Goal: Transaction & Acquisition: Purchase product/service

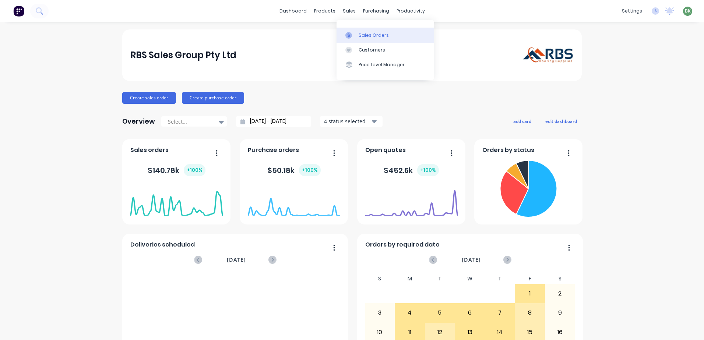
click at [357, 34] on link "Sales Orders" at bounding box center [385, 35] width 98 height 15
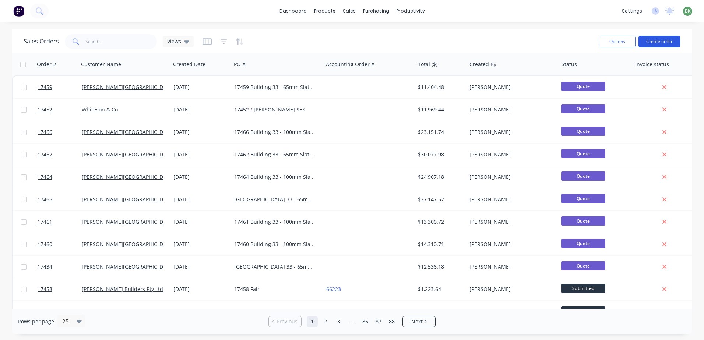
click at [663, 40] on button "Create order" at bounding box center [659, 42] width 42 height 12
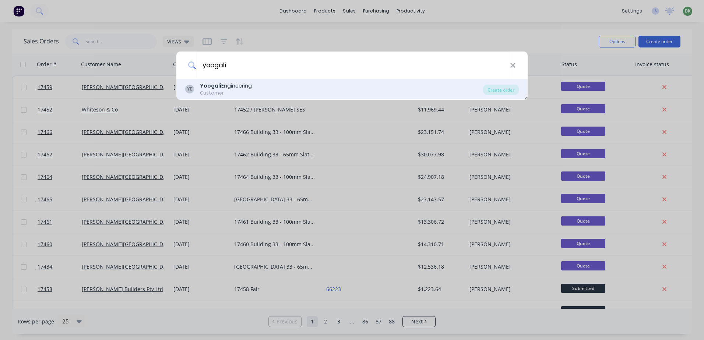
type input "yoogali"
click at [312, 92] on div "YE Yoogali Engineering Customer" at bounding box center [334, 89] width 298 height 14
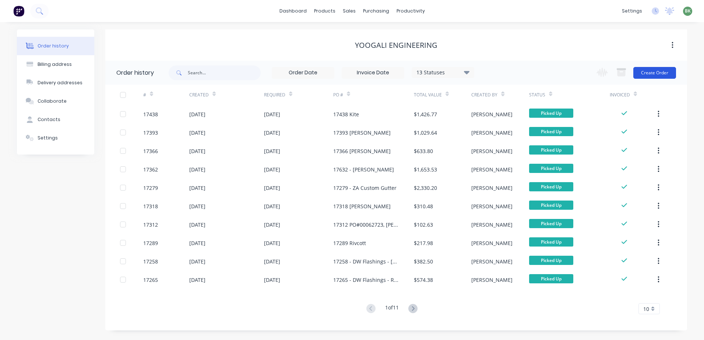
click at [665, 72] on button "Create Order" at bounding box center [654, 73] width 43 height 12
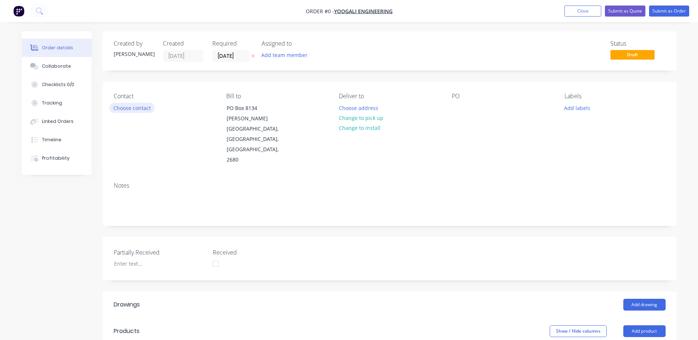
click at [129, 108] on button "Choose contact" at bounding box center [131, 108] width 45 height 10
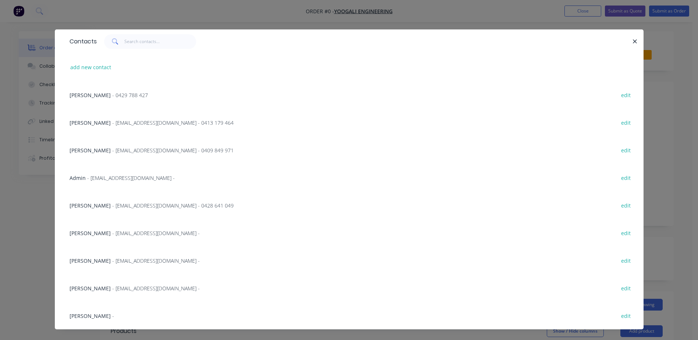
click at [132, 290] on span "- lukedv@yoogaliengineering.com.au -" at bounding box center [156, 288] width 88 height 7
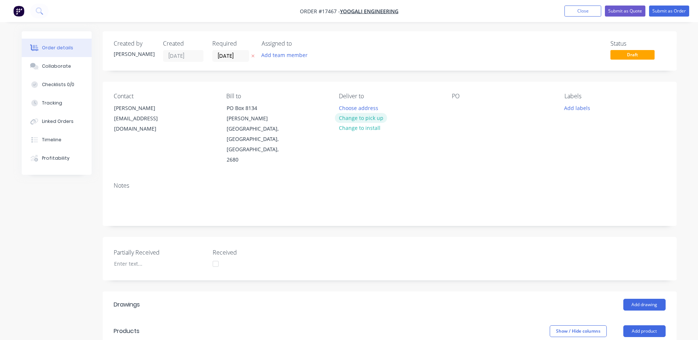
click at [362, 118] on button "Change to pick up" at bounding box center [361, 118] width 52 height 10
click at [461, 112] on div at bounding box center [458, 108] width 12 height 11
click at [461, 107] on div "1467" at bounding box center [464, 108] width 24 height 11
click at [475, 108] on div "17467" at bounding box center [465, 108] width 27 height 11
click at [642, 299] on button "Add drawing" at bounding box center [645, 305] width 42 height 12
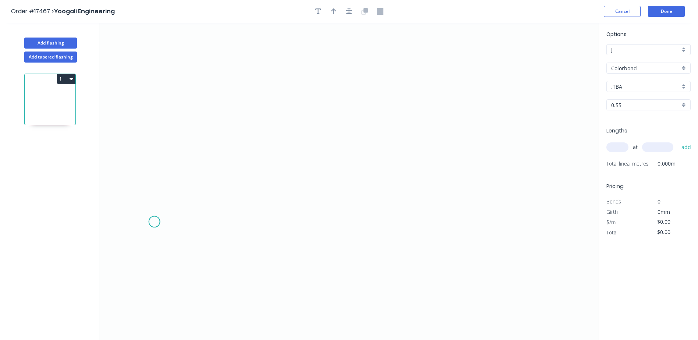
click at [154, 222] on icon "0" at bounding box center [349, 181] width 500 height 317
click at [188, 258] on icon "0" at bounding box center [349, 181] width 500 height 317
click at [431, 260] on icon "0 ?" at bounding box center [349, 181] width 500 height 317
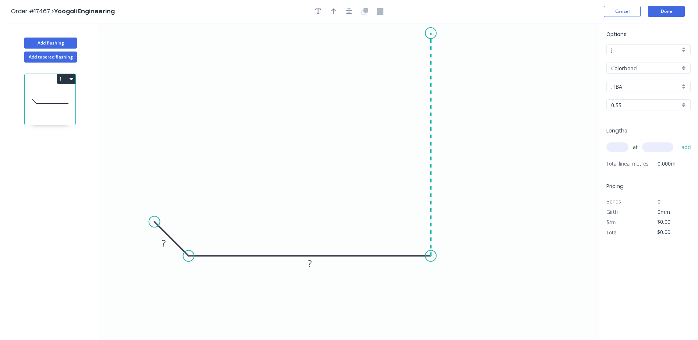
click at [425, 33] on icon "0 ? ?" at bounding box center [349, 181] width 500 height 317
click at [426, 33] on circle at bounding box center [431, 33] width 11 height 11
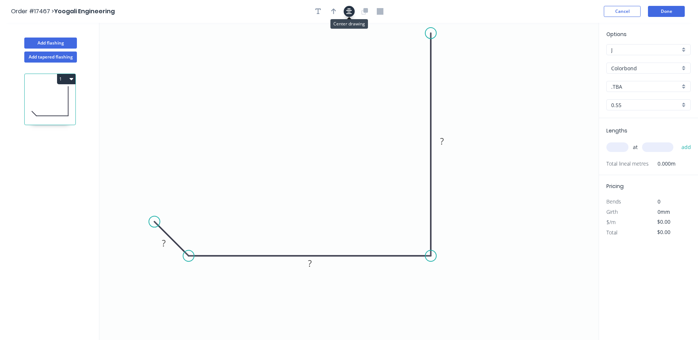
click at [351, 11] on icon "button" at bounding box center [349, 11] width 6 height 6
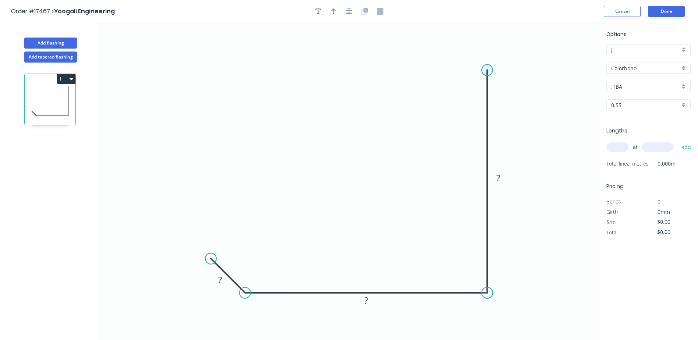
click at [484, 68] on circle at bounding box center [487, 69] width 11 height 11
click at [466, 49] on icon at bounding box center [476, 59] width 21 height 21
click at [487, 47] on rect at bounding box center [484, 48] width 15 height 10
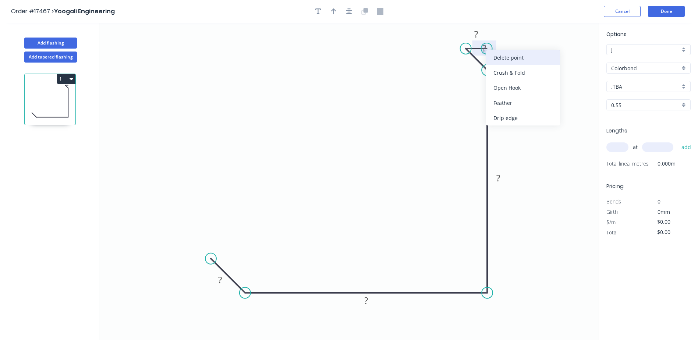
click at [498, 57] on div "Delete point" at bounding box center [523, 57] width 74 height 15
click at [490, 48] on rect at bounding box center [484, 48] width 15 height 10
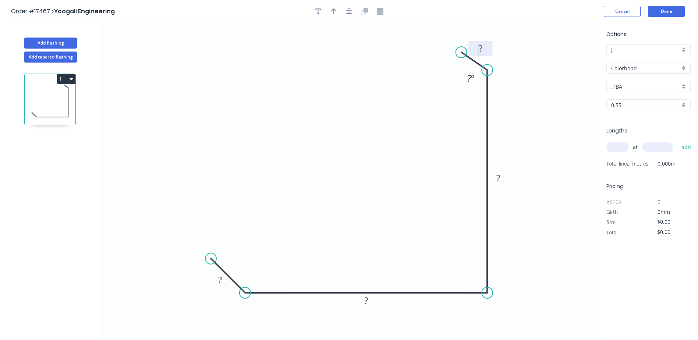
drag, startPoint x: 466, startPoint y: 47, endPoint x: 462, endPoint y: 52, distance: 6.3
click at [462, 52] on circle at bounding box center [461, 52] width 11 height 11
drag, startPoint x: 217, startPoint y: 264, endPoint x: 218, endPoint y: 253, distance: 11.1
click at [218, 253] on circle at bounding box center [217, 252] width 11 height 11
drag, startPoint x: 461, startPoint y: 50, endPoint x: 448, endPoint y: 45, distance: 14.0
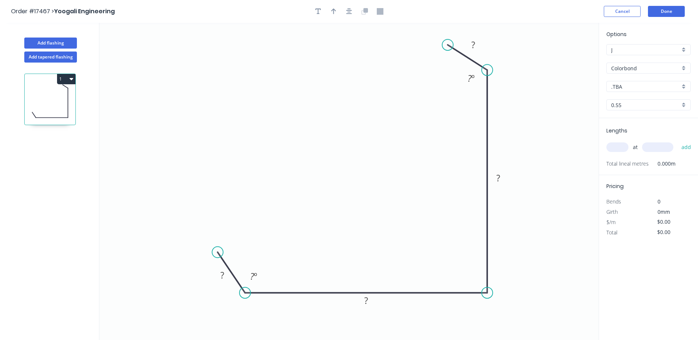
click at [448, 45] on circle at bounding box center [448, 44] width 11 height 11
click at [490, 87] on icon at bounding box center [490, 182] width 0 height 223
drag, startPoint x: 476, startPoint y: 63, endPoint x: 472, endPoint y: 61, distance: 4.2
click at [472, 61] on icon at bounding box center [465, 58] width 42 height 26
drag, startPoint x: 467, startPoint y: 58, endPoint x: 465, endPoint y: 44, distance: 14.2
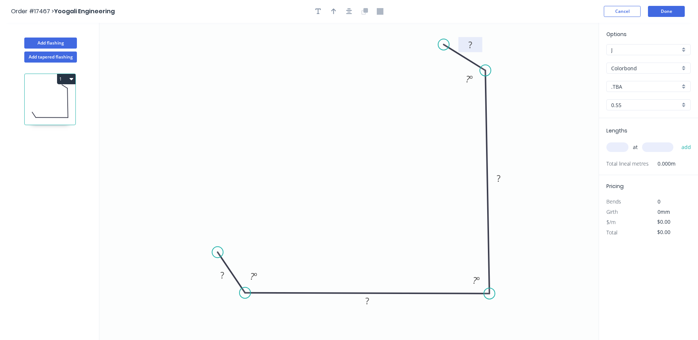
click at [465, 44] on icon "0 ? ? ? ? ? º ? º ? º" at bounding box center [349, 181] width 500 height 317
drag, startPoint x: 470, startPoint y: 60, endPoint x: 469, endPoint y: 43, distance: 17.0
click at [469, 43] on icon "0 ? ? ? ? ? º ? º ? º" at bounding box center [349, 181] width 500 height 317
click at [350, 13] on icon "button" at bounding box center [349, 11] width 6 height 6
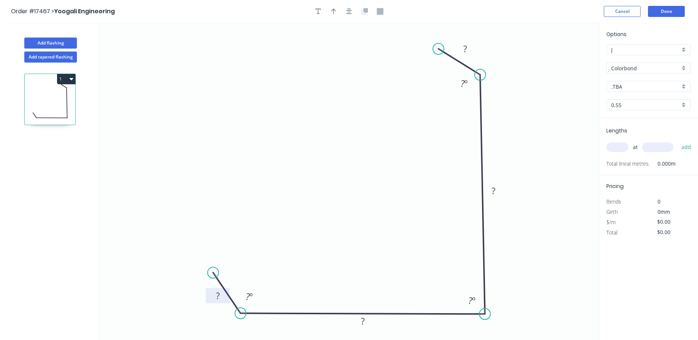
click at [219, 299] on tspan "?" at bounding box center [218, 296] width 4 height 12
click at [684, 86] on div ".TBA" at bounding box center [649, 86] width 84 height 11
type input "$13.89"
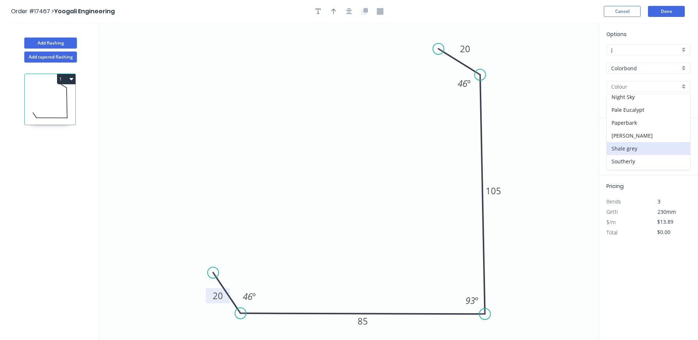
scroll to position [221, 0]
click at [638, 138] on div "Surfmist" at bounding box center [649, 137] width 84 height 13
type input "Surfmist"
click at [333, 10] on icon "button" at bounding box center [333, 11] width 5 height 6
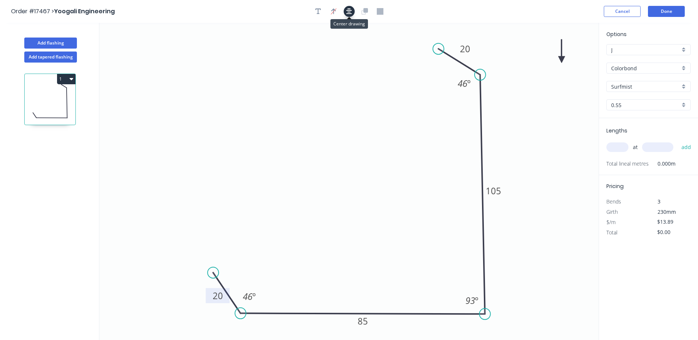
click at [350, 13] on icon "button" at bounding box center [349, 11] width 6 height 7
drag, startPoint x: 562, startPoint y: 64, endPoint x: 541, endPoint y: 112, distance: 52.5
click at [541, 112] on icon at bounding box center [541, 104] width 7 height 24
click at [541, 112] on icon at bounding box center [546, 106] width 21 height 21
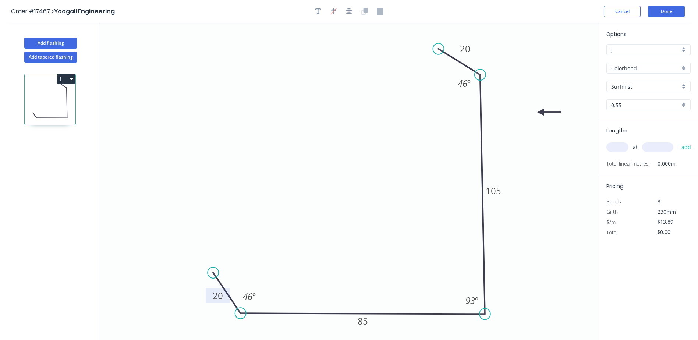
click at [621, 152] on input "text" at bounding box center [618, 147] width 22 height 10
type input "1"
type input "2785"
click at [678, 141] on button "add" at bounding box center [686, 147] width 17 height 13
type input "$38.68"
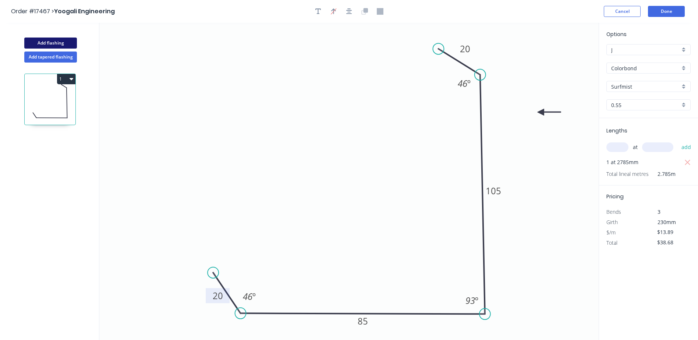
click at [56, 44] on button "Add flashing" at bounding box center [50, 43] width 53 height 11
type input "$0.00"
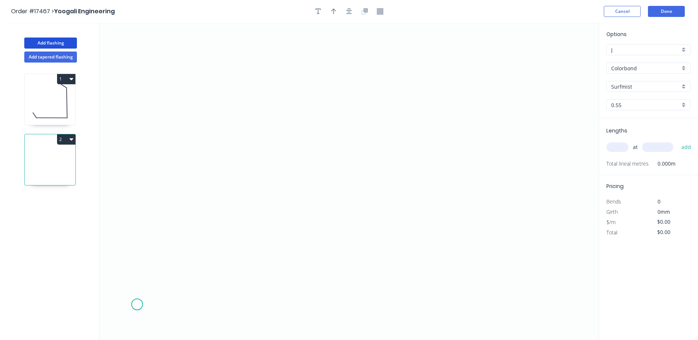
click at [137, 305] on icon "0" at bounding box center [349, 181] width 500 height 317
click at [186, 272] on icon "0" at bounding box center [349, 181] width 500 height 317
click at [175, 48] on icon "0 ?" at bounding box center [349, 181] width 500 height 317
click at [186, 49] on circle at bounding box center [186, 47] width 11 height 11
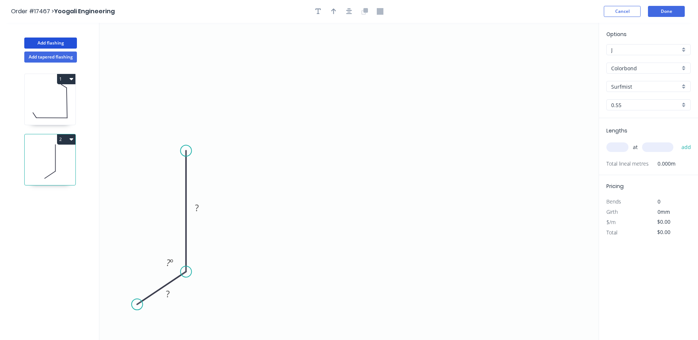
drag, startPoint x: 186, startPoint y: 49, endPoint x: 188, endPoint y: 148, distance: 98.7
click at [188, 148] on circle at bounding box center [186, 150] width 11 height 11
drag, startPoint x: 133, startPoint y: 303, endPoint x: 106, endPoint y: 329, distance: 37.2
click at [106, 329] on circle at bounding box center [106, 328] width 11 height 11
click at [187, 144] on circle at bounding box center [186, 147] width 11 height 11
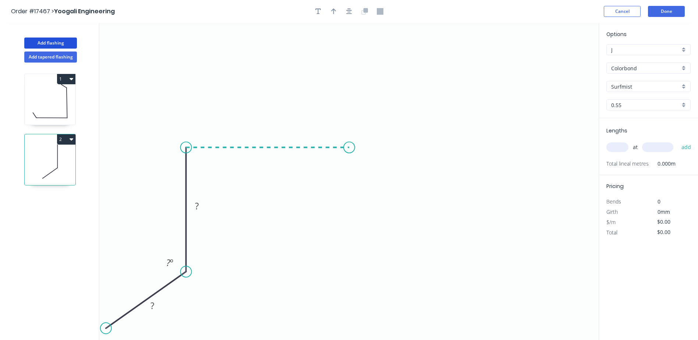
click at [349, 152] on icon "0 ? ? ? º" at bounding box center [349, 181] width 500 height 317
click at [413, 93] on icon "0 ? ? ? ? º" at bounding box center [349, 181] width 500 height 317
click at [413, 93] on icon "0 ? ? ? ? ? º" at bounding box center [349, 181] width 500 height 317
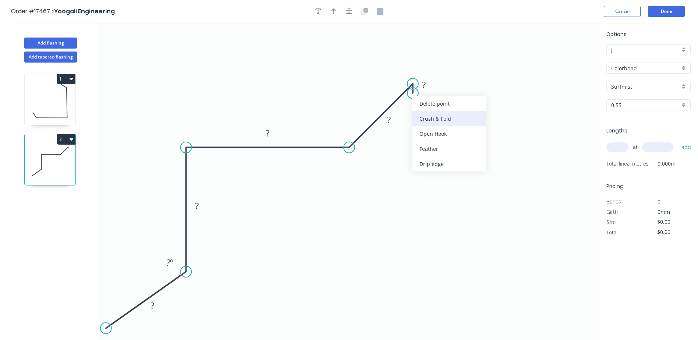
click at [440, 118] on div "Crush & Fold" at bounding box center [449, 118] width 74 height 15
click at [435, 107] on div "Delete point" at bounding box center [453, 108] width 74 height 15
click at [348, 14] on icon "button" at bounding box center [349, 11] width 6 height 6
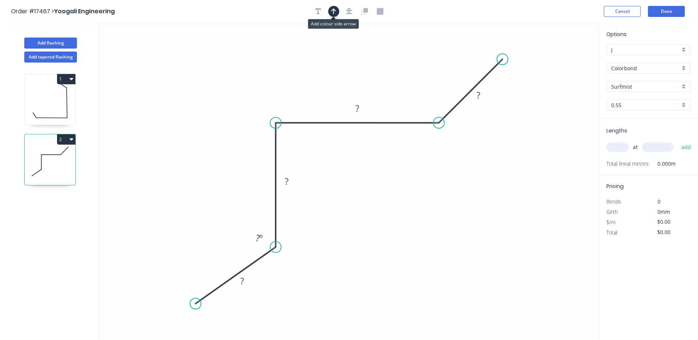
click at [336, 12] on icon "button" at bounding box center [333, 11] width 5 height 7
drag, startPoint x: 562, startPoint y: 60, endPoint x: 477, endPoint y: 181, distance: 147.4
click at [477, 181] on icon at bounding box center [475, 170] width 7 height 24
click at [478, 181] on icon at bounding box center [477, 173] width 7 height 24
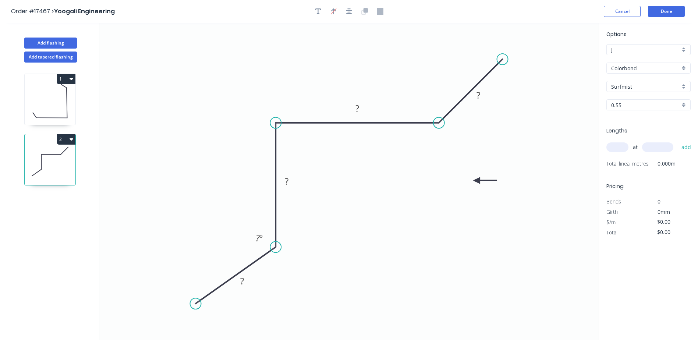
click at [478, 181] on icon at bounding box center [486, 180] width 24 height 7
drag, startPoint x: 478, startPoint y: 181, endPoint x: 440, endPoint y: 211, distance: 47.7
click at [451, 222] on icon at bounding box center [456, 227] width 21 height 21
click at [260, 258] on icon at bounding box center [233, 277] width 80 height 57
click at [246, 285] on rect at bounding box center [240, 283] width 15 height 10
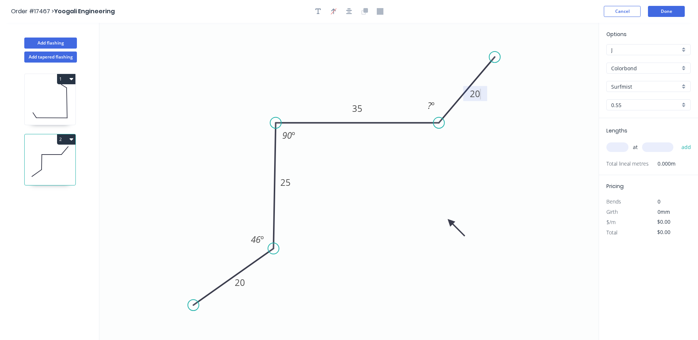
drag, startPoint x: 504, startPoint y: 60, endPoint x: 495, endPoint y: 57, distance: 9.8
click at [495, 57] on circle at bounding box center [495, 57] width 11 height 11
type input "$8.90"
click at [432, 105] on tspan "º" at bounding box center [432, 105] width 3 height 12
drag, startPoint x: 465, startPoint y: 166, endPoint x: 472, endPoint y: 166, distance: 6.6
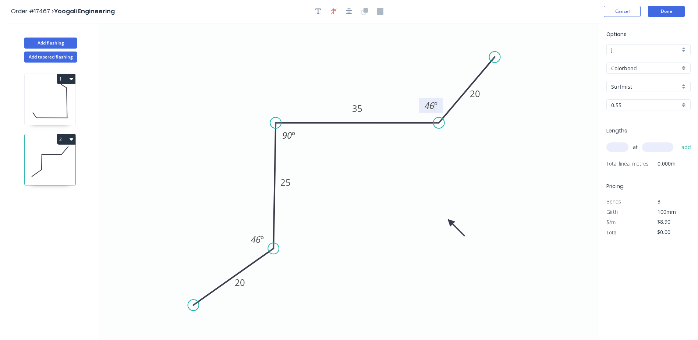
click at [466, 166] on icon "0 20 25 35 20 46 º 90 º 46 º" at bounding box center [349, 181] width 500 height 317
click at [622, 148] on input "text" at bounding box center [618, 147] width 22 height 10
type input "1"
type input "2785"
click at [678, 141] on button "add" at bounding box center [686, 147] width 17 height 13
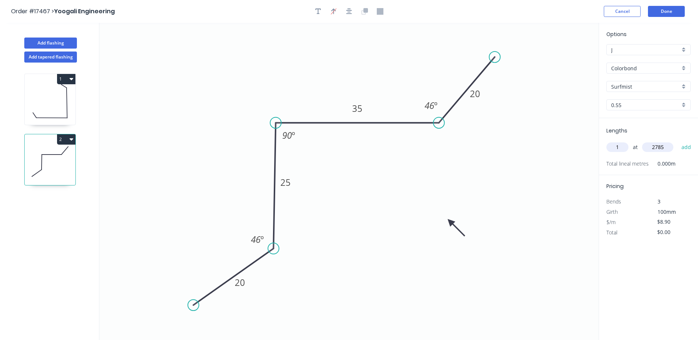
type input "$24.79"
click at [60, 43] on button "Add flashing" at bounding box center [50, 43] width 53 height 11
type input "$0.00"
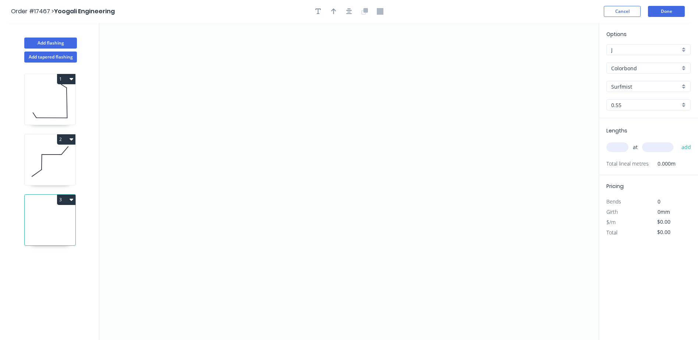
click at [55, 101] on icon at bounding box center [50, 101] width 51 height 47
type input "$13.89"
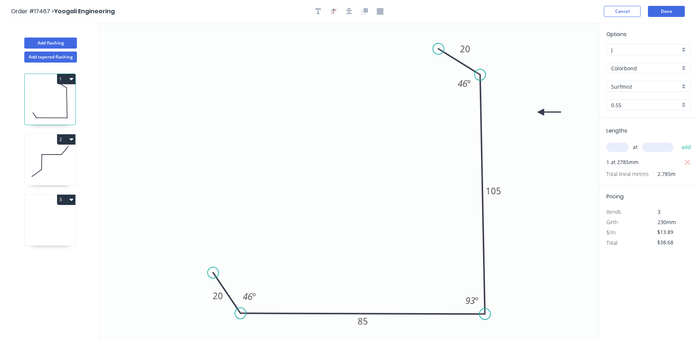
click at [73, 78] on icon "button" at bounding box center [72, 79] width 4 height 2
click at [28, 97] on div "Duplicate" at bounding box center [40, 97] width 57 height 11
type input "$0.00"
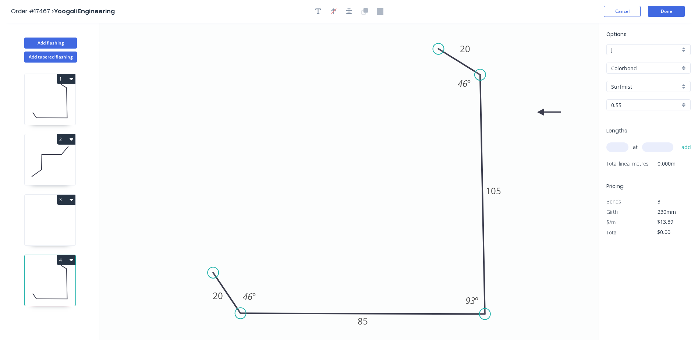
click at [70, 201] on icon "button" at bounding box center [72, 200] width 4 height 6
click at [28, 234] on div "Delete" at bounding box center [40, 233] width 57 height 11
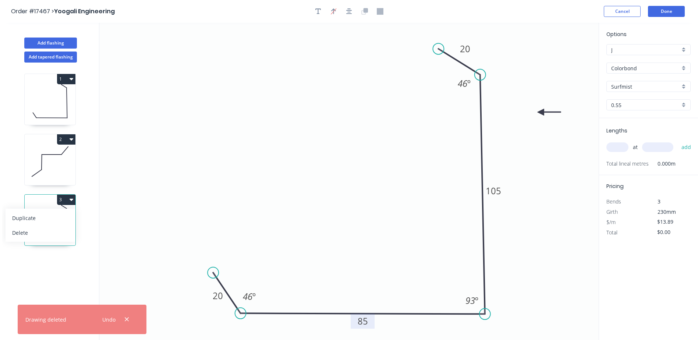
click at [369, 324] on rect at bounding box center [363, 322] width 15 height 10
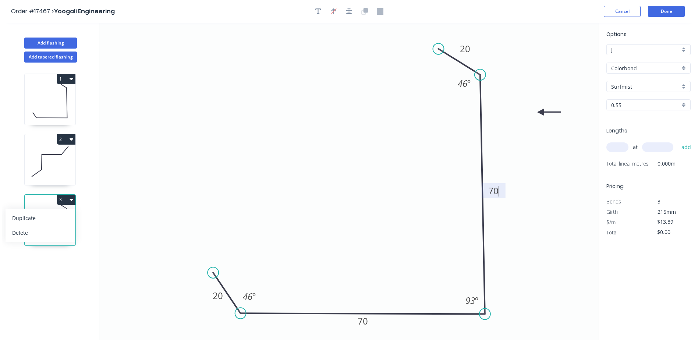
click at [535, 163] on icon "0 20 70 70 20 46 º 93 º 46 º" at bounding box center [349, 181] width 500 height 317
type input "$12.23"
click at [621, 145] on input "text" at bounding box center [618, 147] width 22 height 10
type input "1"
click at [572, 233] on icon "0 20 70 70 20 46 º 93 º 46 º" at bounding box center [349, 181] width 500 height 317
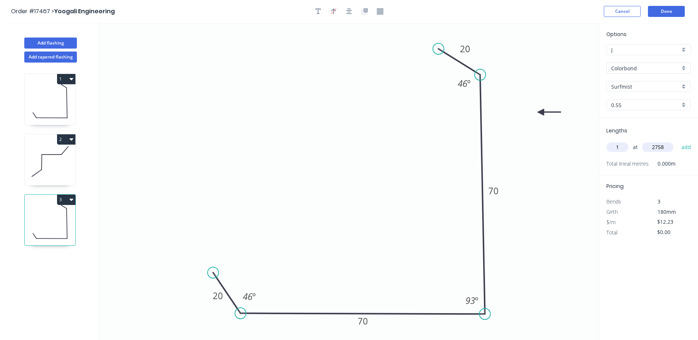
type input "2758"
click at [678, 141] on button "add" at bounding box center [686, 147] width 17 height 13
type input "$33.73"
click at [672, 10] on button "Done" at bounding box center [666, 11] width 37 height 11
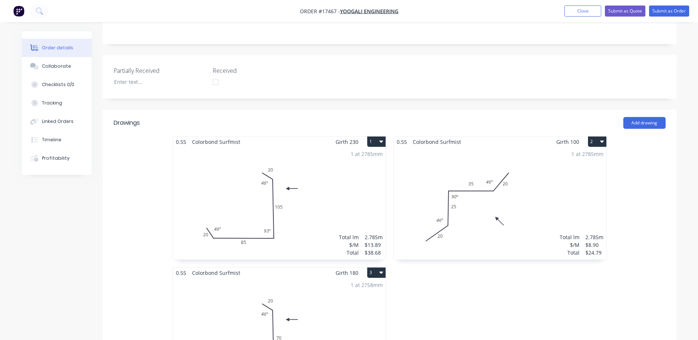
scroll to position [221, 0]
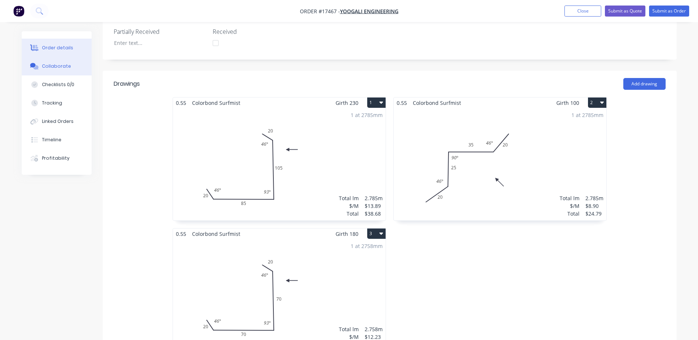
click at [49, 71] on button "Collaborate" at bounding box center [57, 66] width 70 height 18
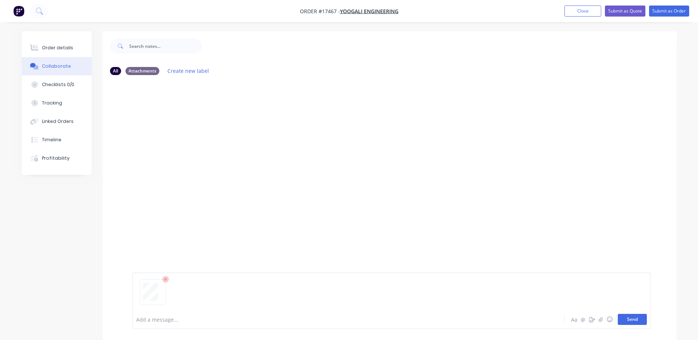
click at [632, 317] on button "Send" at bounding box center [632, 319] width 29 height 11
click at [674, 13] on button "Submit as Order" at bounding box center [669, 11] width 40 height 11
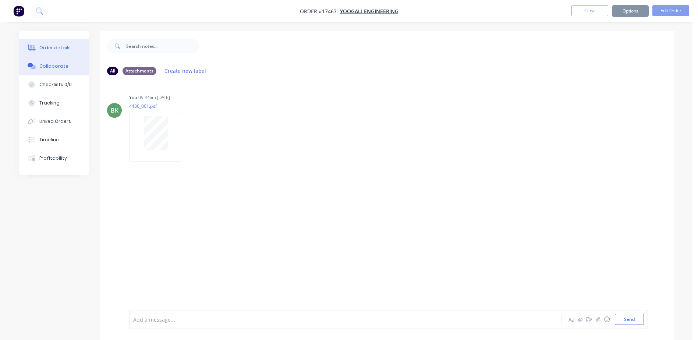
click at [40, 46] on button "Order details" at bounding box center [54, 48] width 70 height 18
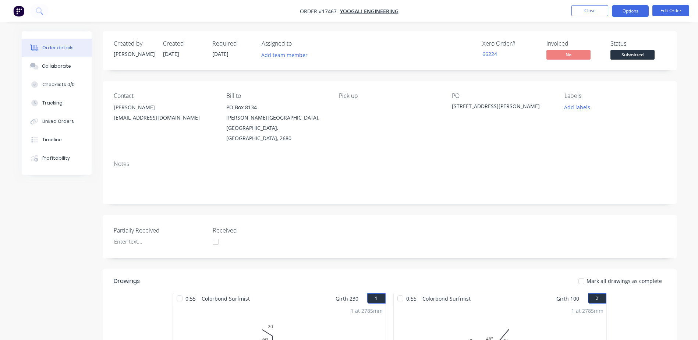
click at [642, 7] on button "Options" at bounding box center [630, 11] width 37 height 12
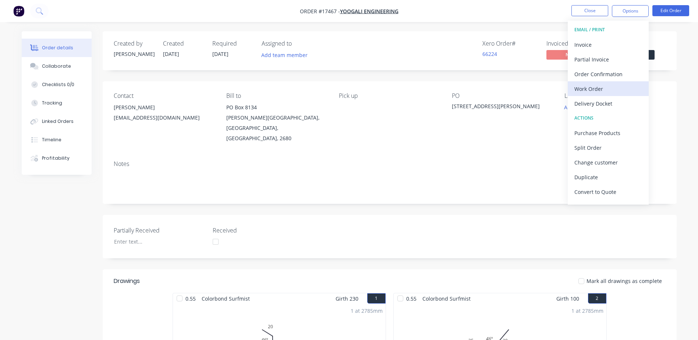
click at [585, 89] on div "Work Order" at bounding box center [609, 89] width 68 height 11
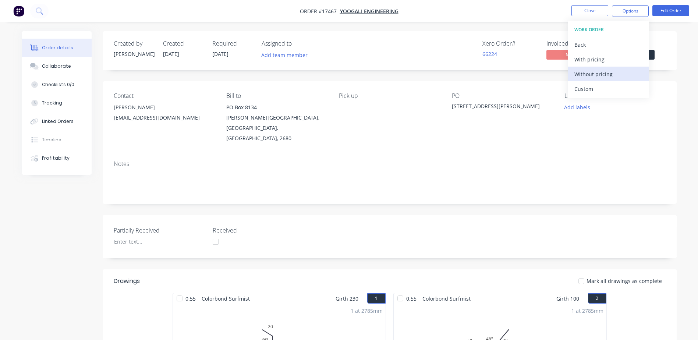
click at [585, 79] on div "Without pricing" at bounding box center [609, 74] width 68 height 11
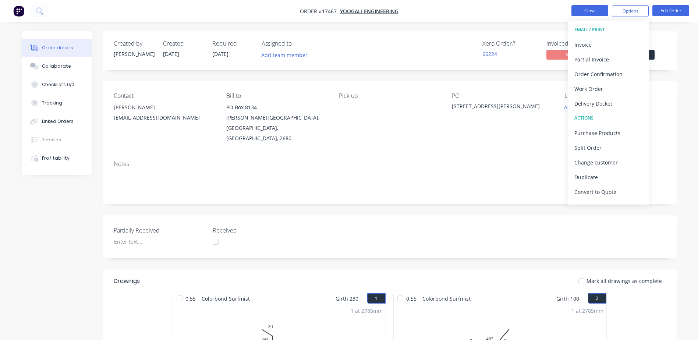
click at [588, 13] on button "Close" at bounding box center [590, 10] width 37 height 11
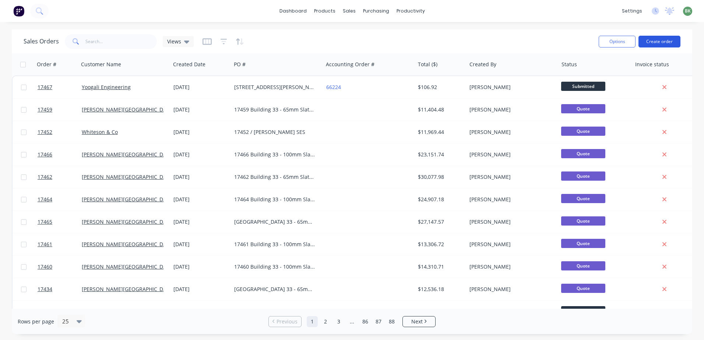
click at [665, 39] on button "Create order" at bounding box center [659, 42] width 42 height 12
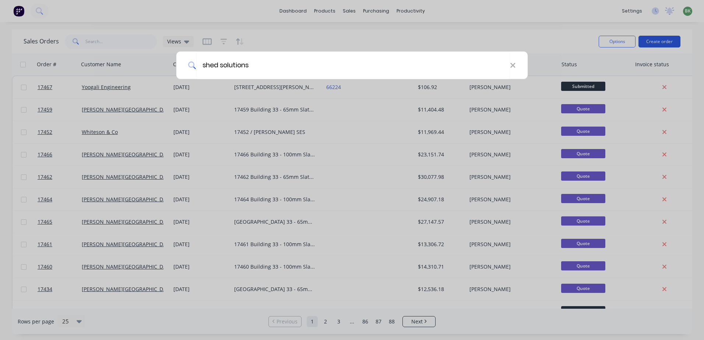
type input "shed solutions"
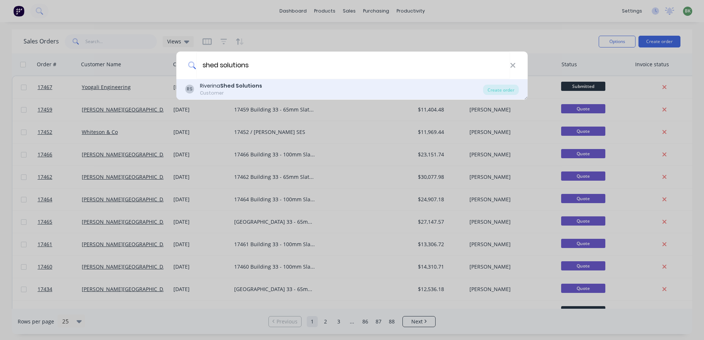
click at [236, 87] on b "Shed Solutions" at bounding box center [241, 85] width 42 height 7
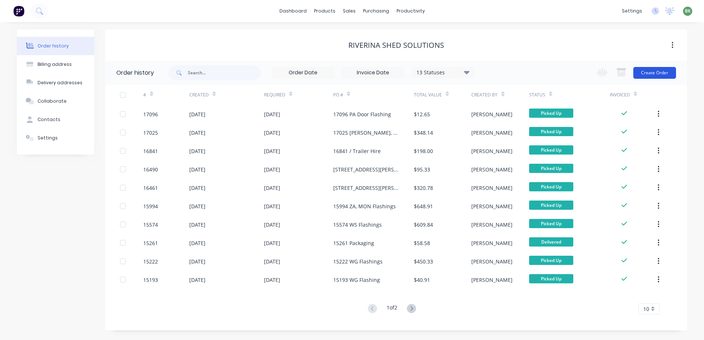
click at [644, 67] on button "Create Order" at bounding box center [654, 73] width 43 height 12
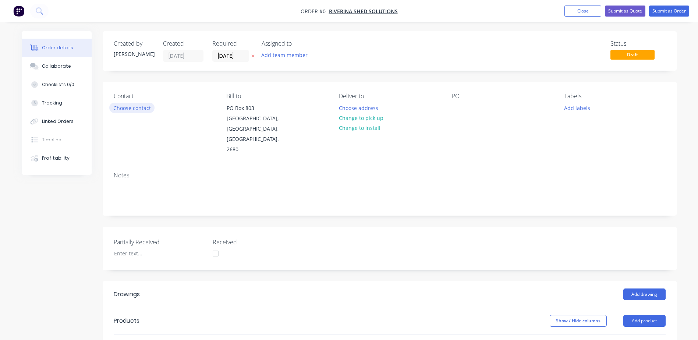
click at [127, 109] on button "Choose contact" at bounding box center [131, 108] width 45 height 10
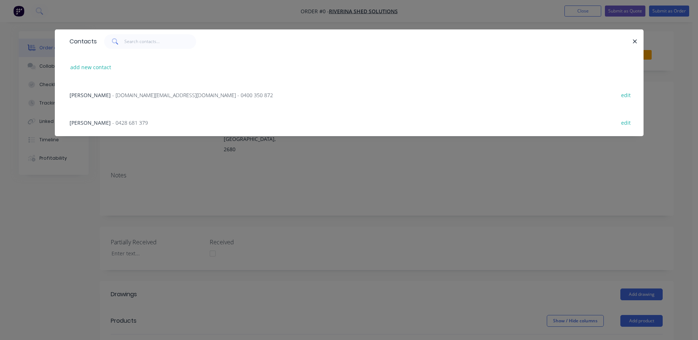
click at [112, 96] on span "- riv.group@outlook.com - 0400 350 872" at bounding box center [192, 95] width 161 height 7
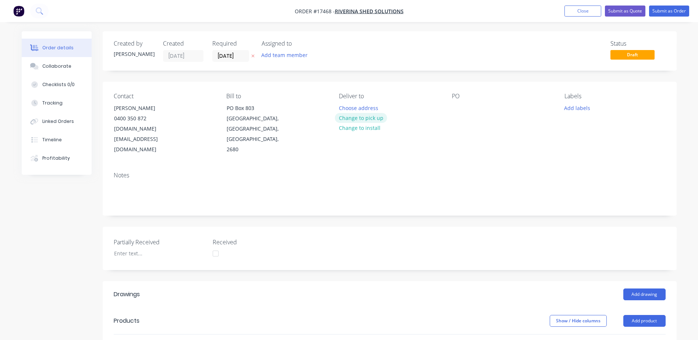
click at [373, 116] on button "Change to pick up" at bounding box center [361, 118] width 52 height 10
drag, startPoint x: 452, startPoint y: 108, endPoint x: 457, endPoint y: 108, distance: 4.8
click at [454, 108] on div at bounding box center [458, 108] width 12 height 11
click at [640, 289] on button "Add drawing" at bounding box center [645, 295] width 42 height 12
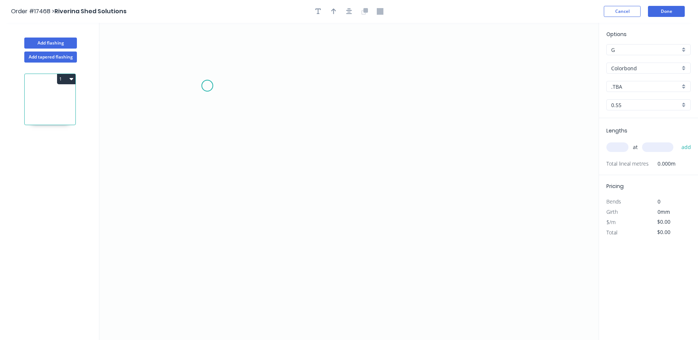
click at [205, 85] on icon "0" at bounding box center [349, 181] width 500 height 317
click at [200, 261] on icon "0" at bounding box center [349, 181] width 500 height 317
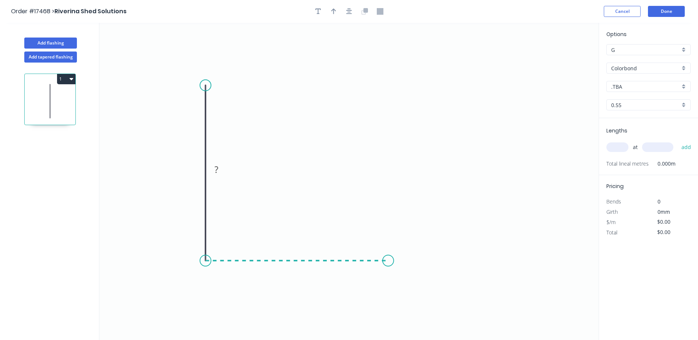
click at [388, 265] on icon "0 ?" at bounding box center [349, 181] width 500 height 317
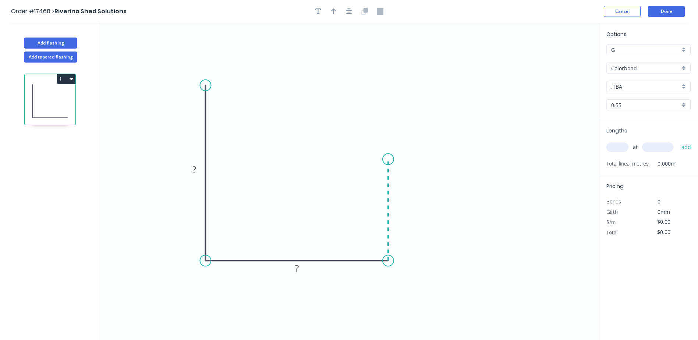
click at [387, 159] on icon "0 ? ?" at bounding box center [349, 181] width 500 height 317
click at [387, 159] on circle at bounding box center [388, 159] width 11 height 11
click at [333, 11] on icon "button" at bounding box center [333, 11] width 5 height 7
drag, startPoint x: 564, startPoint y: 57, endPoint x: 534, endPoint y: 195, distance: 141.4
click at [534, 195] on icon at bounding box center [534, 187] width 7 height 24
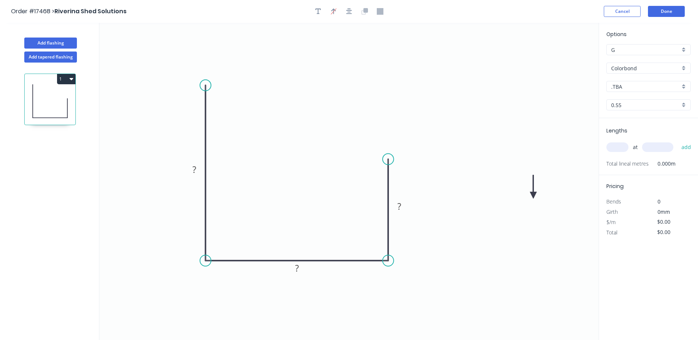
click at [534, 195] on icon at bounding box center [533, 187] width 7 height 24
click at [534, 195] on icon at bounding box center [539, 189] width 21 height 21
click at [193, 170] on tspan "?" at bounding box center [195, 169] width 4 height 12
click at [685, 87] on div ".TBA" at bounding box center [649, 86] width 84 height 11
type input "$8.60"
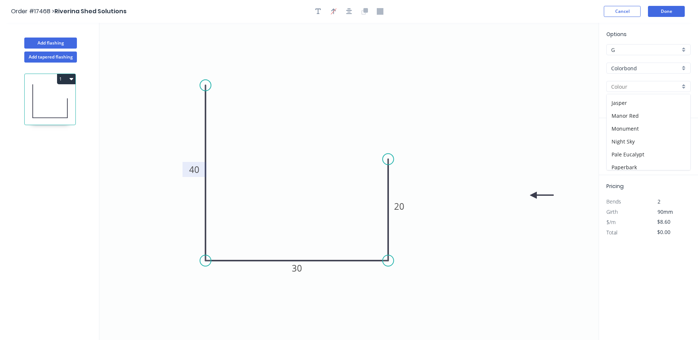
scroll to position [147, 0]
click at [638, 119] on div "Monument" at bounding box center [649, 120] width 84 height 13
type input "Monument"
click at [624, 149] on input "text" at bounding box center [618, 147] width 22 height 10
type input "1"
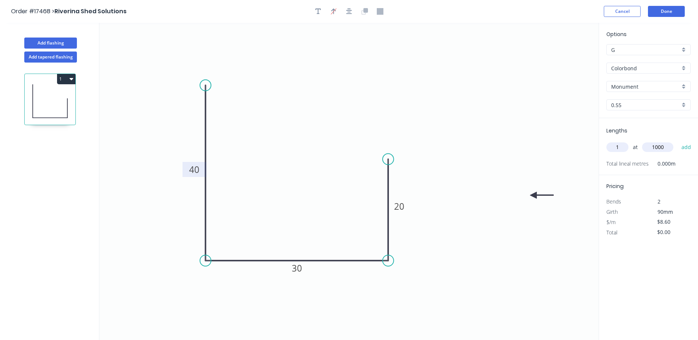
type input "1000"
click at [678, 141] on button "add" at bounding box center [686, 147] width 17 height 13
type input "$8.60"
click at [351, 13] on icon "button" at bounding box center [349, 11] width 6 height 7
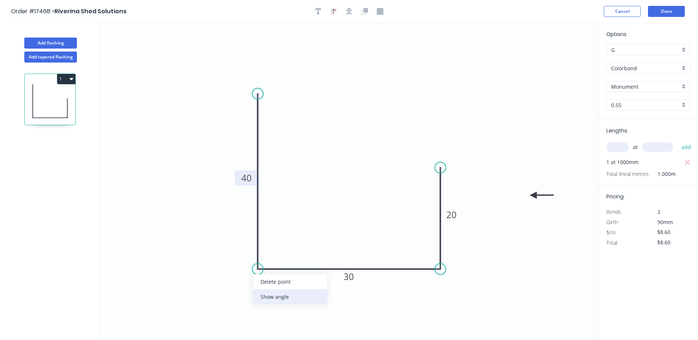
click at [271, 296] on div "Show angle" at bounding box center [290, 296] width 74 height 15
click at [462, 293] on div "Show angle" at bounding box center [481, 295] width 74 height 15
click at [431, 256] on tspan "º" at bounding box center [429, 256] width 3 height 12
click at [271, 256] on tspan "º" at bounding box center [272, 256] width 3 height 12
click at [526, 257] on icon "0 40 30 20 90 º 92 º" at bounding box center [349, 181] width 500 height 317
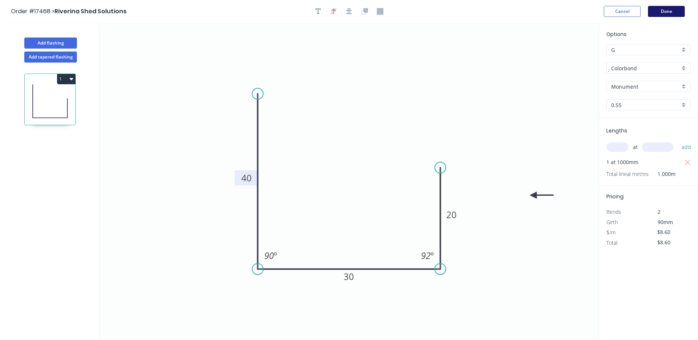
click at [667, 13] on button "Done" at bounding box center [666, 11] width 37 height 11
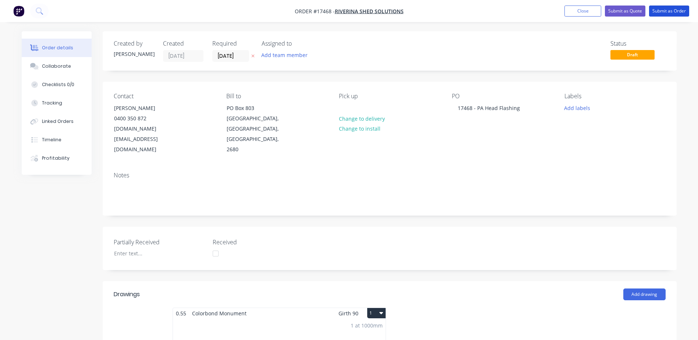
click at [667, 13] on button "Submit as Order" at bounding box center [669, 11] width 40 height 11
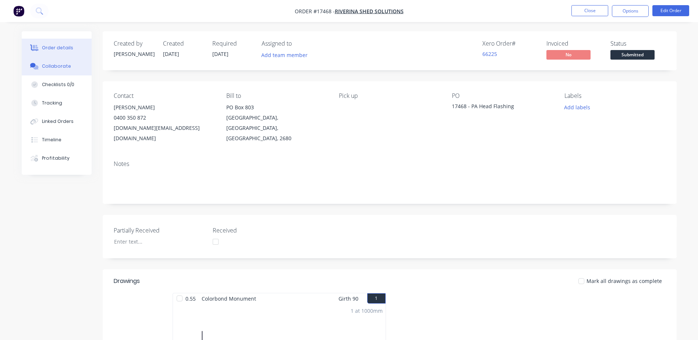
click at [56, 65] on div "Collaborate" at bounding box center [56, 66] width 29 height 7
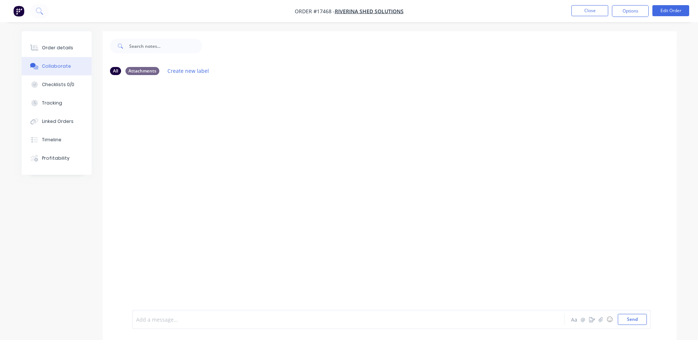
drag, startPoint x: 167, startPoint y: 316, endPoint x: 167, endPoint y: 322, distance: 5.9
click at [167, 317] on div at bounding box center [328, 320] width 383 height 8
click at [636, 321] on button "Send" at bounding box center [632, 319] width 29 height 11
click at [49, 46] on div "Order details" at bounding box center [57, 48] width 31 height 7
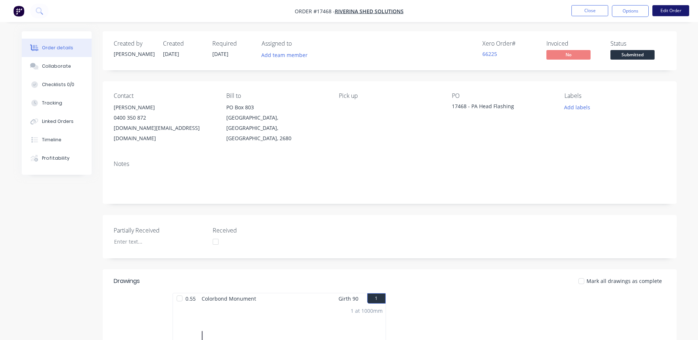
click at [673, 13] on button "Edit Order" at bounding box center [671, 10] width 37 height 11
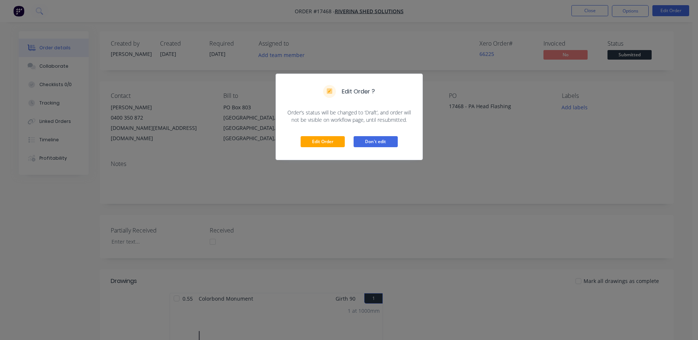
click at [383, 144] on button "Don't edit" at bounding box center [376, 141] width 44 height 11
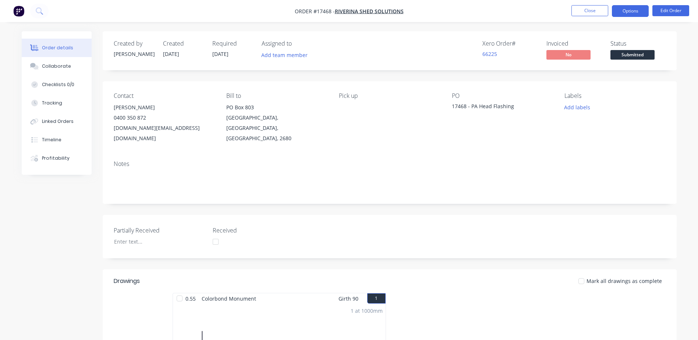
click at [626, 15] on button "Options" at bounding box center [630, 11] width 37 height 12
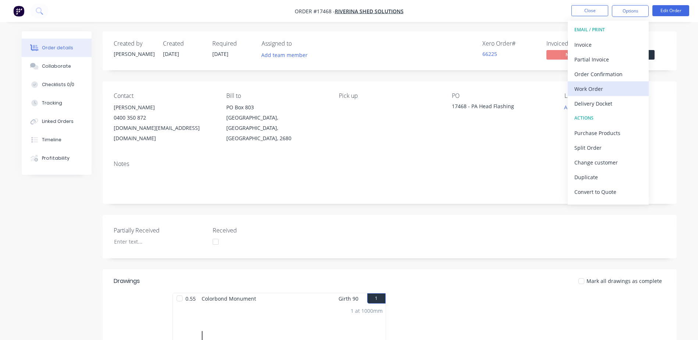
click at [595, 88] on div "Work Order" at bounding box center [609, 89] width 68 height 11
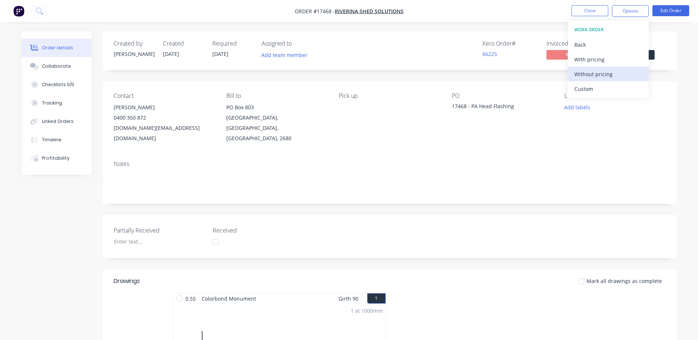
click at [593, 76] on div "Without pricing" at bounding box center [609, 74] width 68 height 11
